Goal: Contribute content: Contribute content

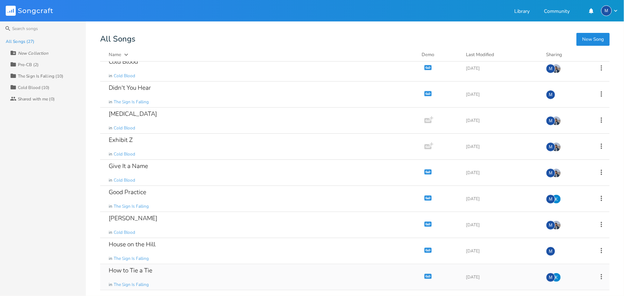
click at [194, 276] on div "How to Tie a Tie in The Sign Is Falling" at bounding box center [261, 277] width 304 height 26
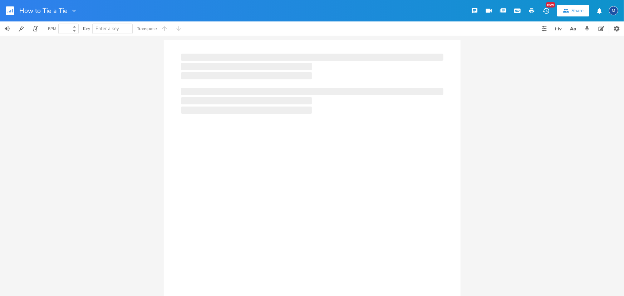
type input "100"
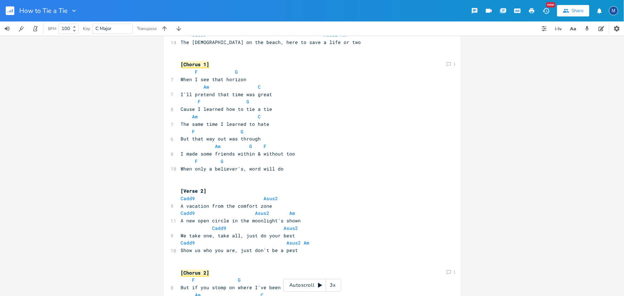
scroll to position [195, 0]
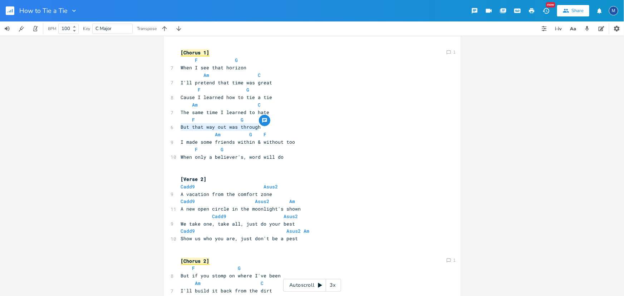
drag, startPoint x: 270, startPoint y: 127, endPoint x: 143, endPoint y: 124, distance: 126.6
click at [143, 124] on div "Comment 1 Comment 1 But that way out was through x ​ E B 3 3 3 3 3 0 0 1 G 0 0 …" at bounding box center [312, 166] width 624 height 260
type textarea "Sinner or the sin"
drag, startPoint x: 299, startPoint y: 142, endPoint x: 258, endPoint y: 143, distance: 41.1
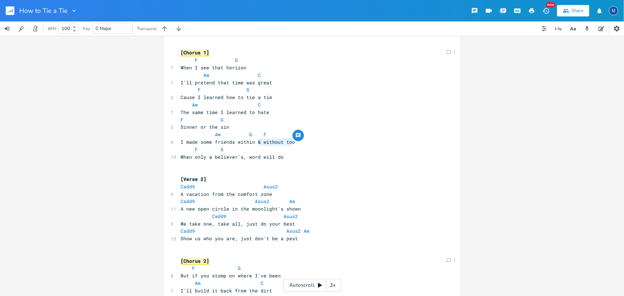
click at [258, 143] on pre "I made some friends within & without too" at bounding box center [308, 142] width 258 height 8
type textarea "without too"
click at [259, 143] on span "I made some friends within & without too" at bounding box center [238, 142] width 114 height 6
drag, startPoint x: 260, startPoint y: 142, endPoint x: 331, endPoint y: 140, distance: 70.4
click at [331, 140] on pre "I made some friends within & without too" at bounding box center [308, 142] width 258 height 8
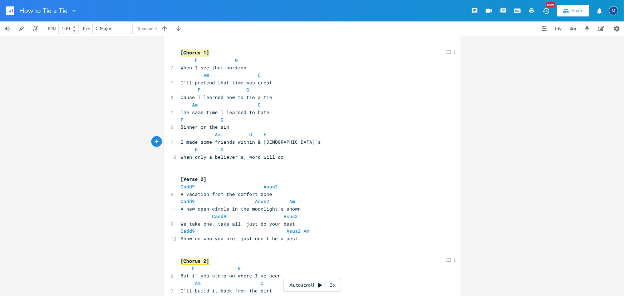
type textarea "[DEMOGRAPHIC_DATA]'s"
type textarea "knows when"
click at [181, 126] on span "Sinner or the sin" at bounding box center [205, 127] width 49 height 6
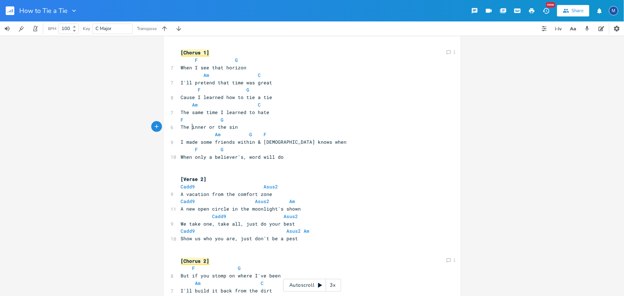
type textarea "The s"
drag, startPoint x: 178, startPoint y: 142, endPoint x: 195, endPoint y: 142, distance: 16.4
click at [195, 142] on span "I made some friends within & [DEMOGRAPHIC_DATA] knows when" at bounding box center [264, 142] width 166 height 6
type textarea "You k"
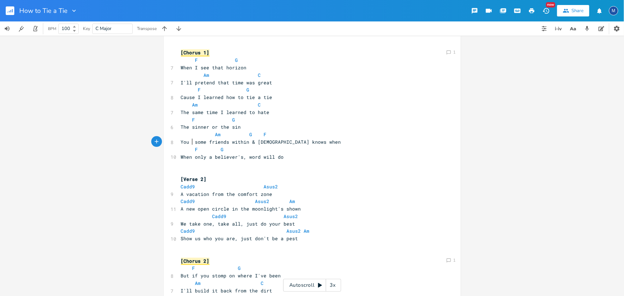
scroll to position [0, 11]
type textarea "make"
type textarea ", you're out"
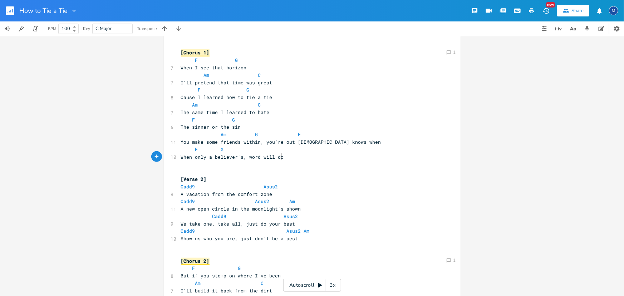
click at [295, 159] on pre "When only a believer's, word will do" at bounding box center [308, 157] width 258 height 8
drag, startPoint x: 261, startPoint y: 141, endPoint x: 278, endPoint y: 140, distance: 16.4
click at [278, 140] on span "You make some friends within, you're out [DEMOGRAPHIC_DATA] knows when" at bounding box center [281, 142] width 200 height 6
type textarea "I'm"
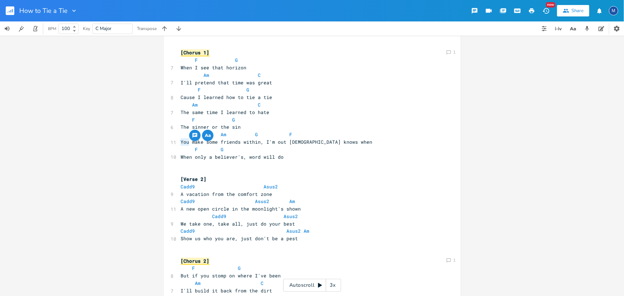
drag, startPoint x: 178, startPoint y: 142, endPoint x: 186, endPoint y: 142, distance: 7.5
click at [186, 142] on span "You make some friends within, I'm out [DEMOGRAPHIC_DATA] knows when" at bounding box center [277, 142] width 192 height 6
type textarea "I"
type textarea "d"
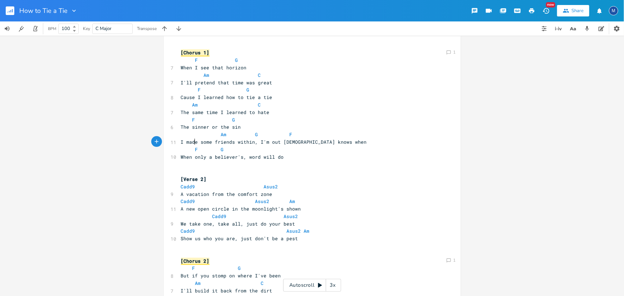
scroll to position [0, 3]
type textarea "You"
type textarea "you're"
type textarea "I made"
type textarea "without too"
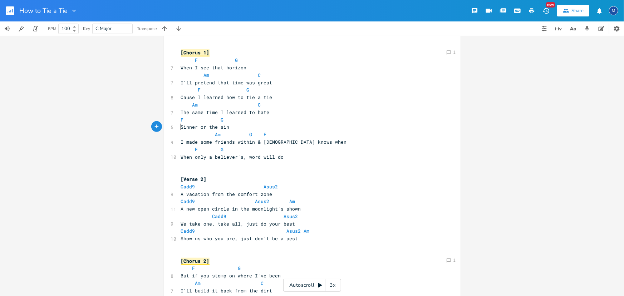
type textarea "But that way out was through"
type textarea "o"
click at [213, 126] on div "Comment 1 Comment 1 o x ​ E B 3 3 3 3 3 0 0 1 G 0 0 0 0 0 D 2 2 A 3 3 3 3 3 0 0…" at bounding box center [312, 230] width 297 height 771
type textarea "sinner or the"
drag, startPoint x: 190, startPoint y: 127, endPoint x: 228, endPoint y: 127, distance: 38.6
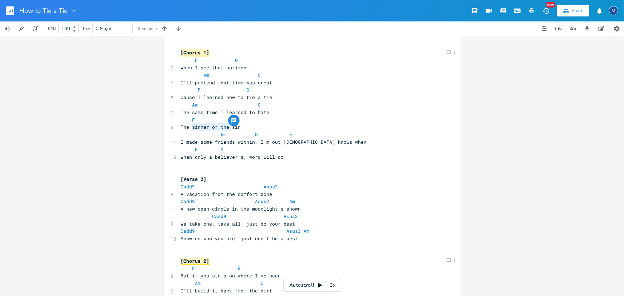
click at [228, 127] on span "The sinner or the sin" at bounding box center [211, 127] width 60 height 6
type textarea "You"
type textarea "you're"
type textarea "I made"
type textarea "without too"
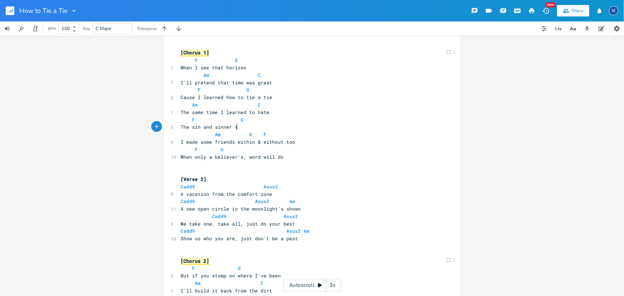
type textarea "The sin and sinner too"
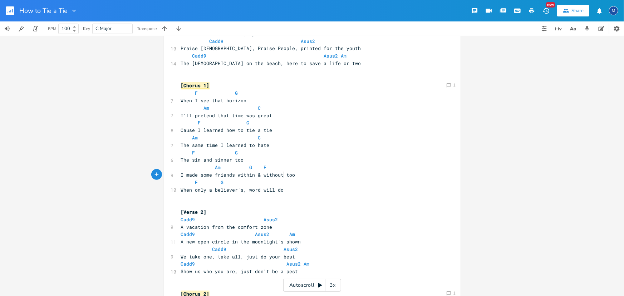
scroll to position [162, 0]
type textarea "But that way out was through"
drag, startPoint x: 235, startPoint y: 174, endPoint x: 278, endPoint y: 173, distance: 42.6
click at [278, 173] on span "I made some friends within & without too" at bounding box center [238, 174] width 114 height 6
type textarea "the"
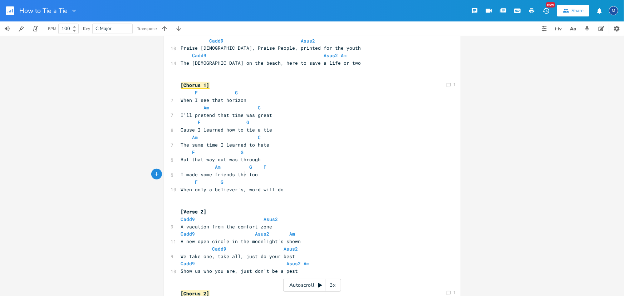
scroll to position [0, 6]
type textarea ", s"
type textarea "the sin and sinner"
click at [231, 197] on pre "​" at bounding box center [308, 197] width 258 height 8
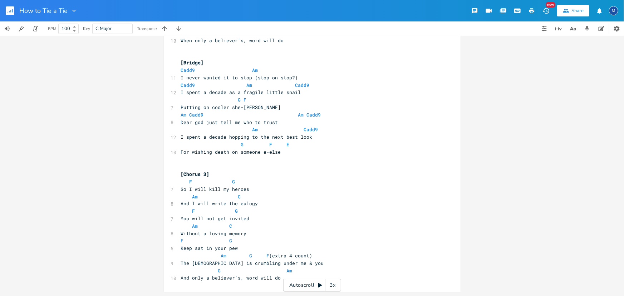
scroll to position [311, 0]
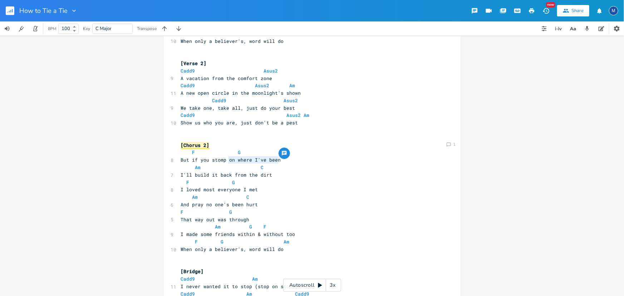
drag, startPoint x: 291, startPoint y: 158, endPoint x: 226, endPoint y: 160, distance: 64.7
click at [226, 160] on pre "But if you stomp on where I've been" at bounding box center [308, 160] width 258 height 8
type textarea "the town in my head"
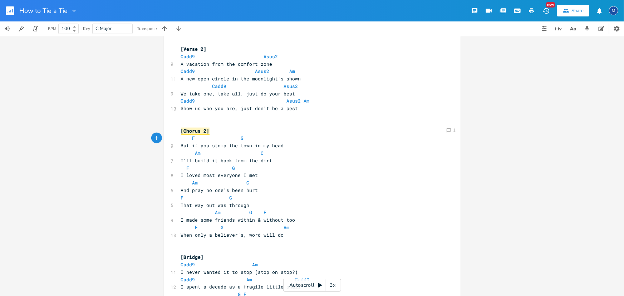
scroll to position [328, 0]
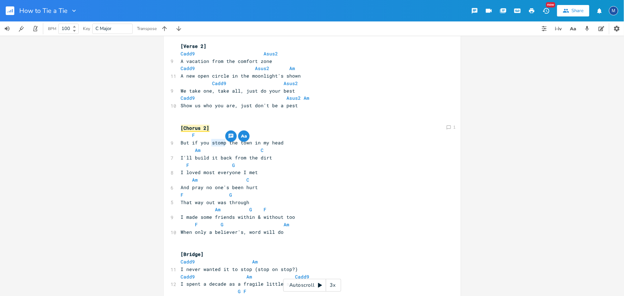
drag, startPoint x: 210, startPoint y: 143, endPoint x: 222, endPoint y: 142, distance: 12.2
click at [222, 142] on span "But if you stomp the town in my head" at bounding box center [232, 142] width 103 height 6
type textarea "roll down"
type textarea "stomp"
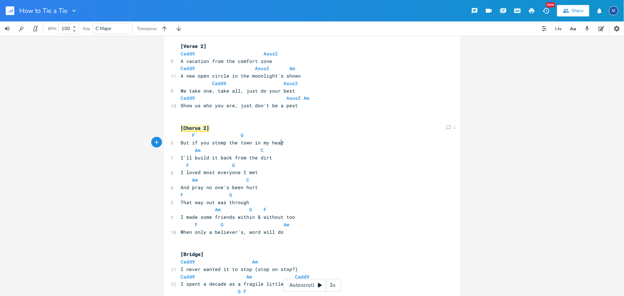
click at [313, 143] on pre "But if you stomp the town in my head" at bounding box center [308, 143] width 258 height 8
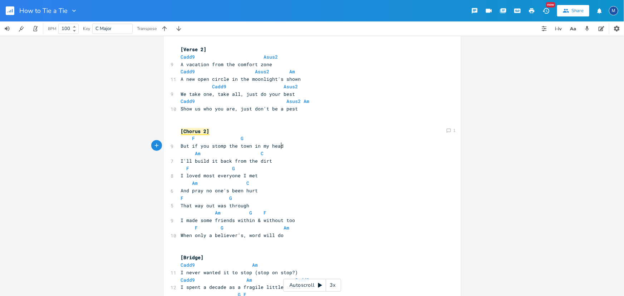
scroll to position [194, 0]
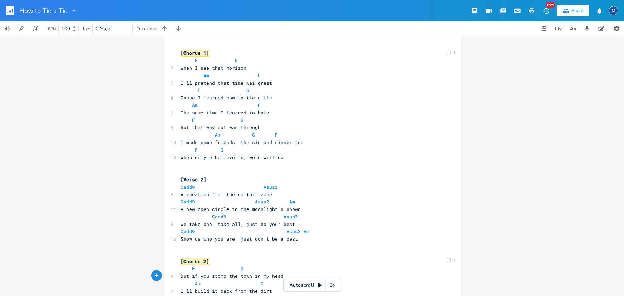
click at [533, 205] on div "Comment 1 Comment 1 x ​ E B 3 3 3 3 3 0 0 1 G 0 0 0 0 0 D 2 2 A 3 3 3 3 3 0 0 0…" at bounding box center [312, 166] width 624 height 260
